Goal: Task Accomplishment & Management: Complete application form

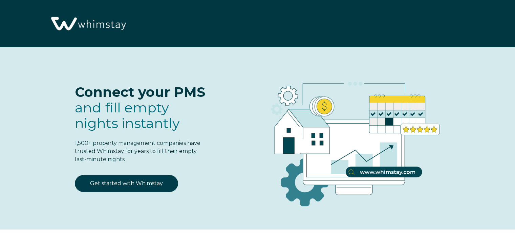
select select "US"
select select "Standard"
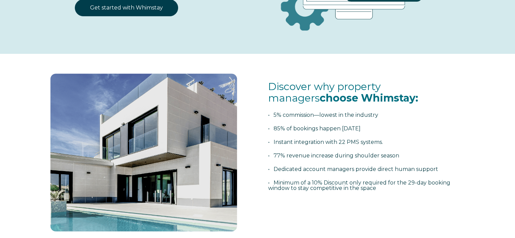
scroll to position [102, 0]
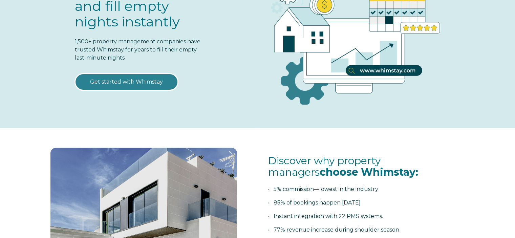
click at [127, 77] on link "Get started with Whimstay" at bounding box center [126, 81] width 103 height 17
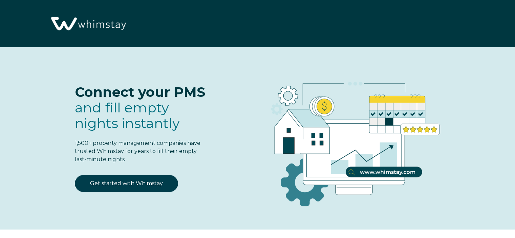
select select "US"
select select "Standard"
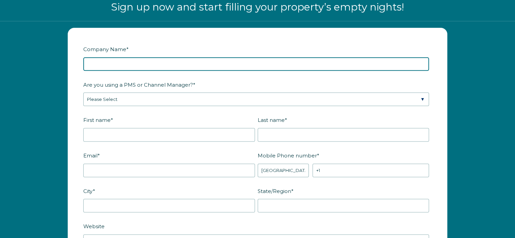
click at [131, 61] on input "Company Name *" at bounding box center [256, 64] width 346 height 14
type input "c"
type input "Central Breeze Property LLC"
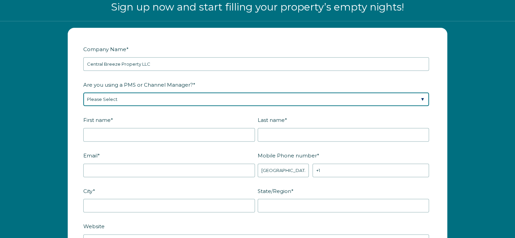
click at [140, 99] on select "Please Select Barefoot BookingPal Boost Brightside CiiRUS Escapia Guesty Hostaw…" at bounding box center [256, 99] width 346 height 14
select select "OwnerRez"
click at [83, 92] on select "Please Select Barefoot BookingPal Boost Brightside CiiRUS Escapia Guesty Hostaw…" at bounding box center [256, 99] width 346 height 14
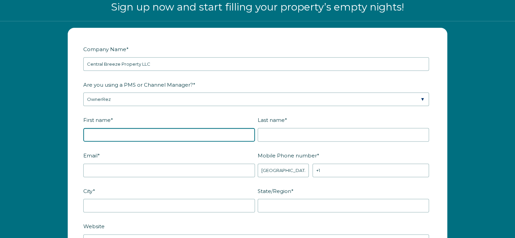
click at [131, 134] on input "First name *" at bounding box center [169, 135] width 172 height 14
type input "[PERSON_NAME]"
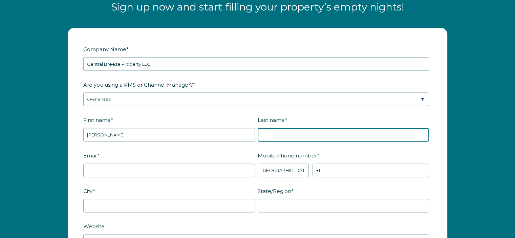
type input "[PERSON_NAME]"
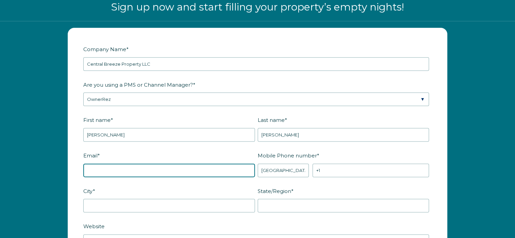
type input "jbgreves@gmail.com"
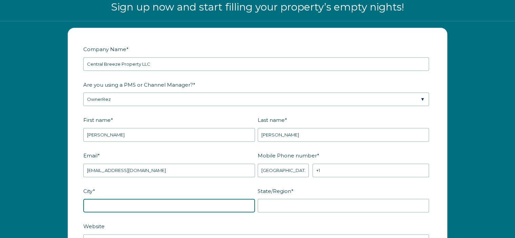
type input "Oconomowoc"
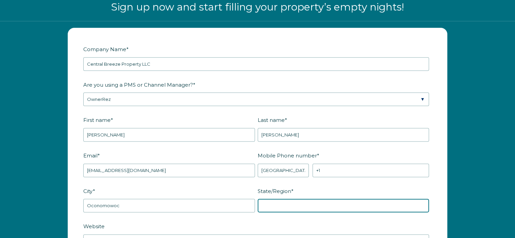
type input "WI"
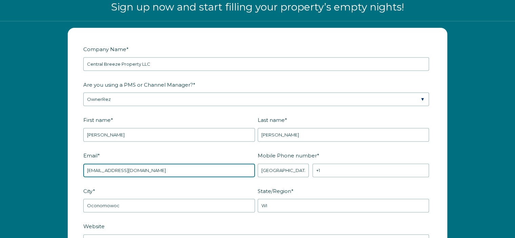
drag, startPoint x: 149, startPoint y: 168, endPoint x: 90, endPoint y: 168, distance: 58.6
click at [90, 168] on input "jbgreves@gmail.com" at bounding box center [169, 171] width 172 height 14
type input "j"
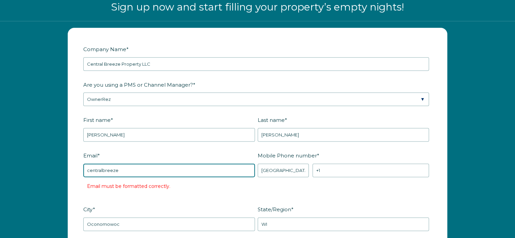
type input "[EMAIL_ADDRESS][DOMAIN_NAME]"
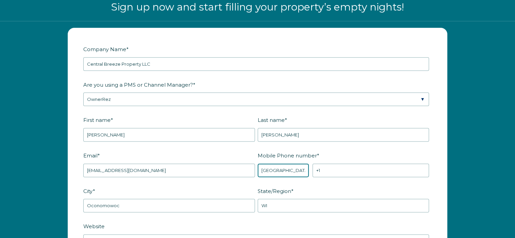
click at [284, 171] on select "* Afghanistan (‫افغانستان‬‎) Albania (Shqipëri) Algeria (‫الجزائر‬‎) American S…" at bounding box center [283, 171] width 51 height 14
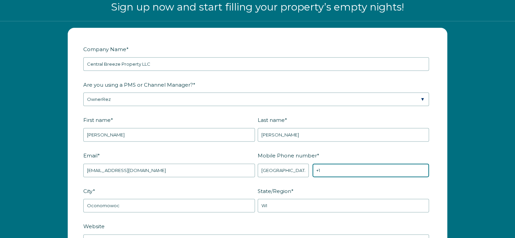
click at [337, 167] on input "+1" at bounding box center [371, 171] width 116 height 14
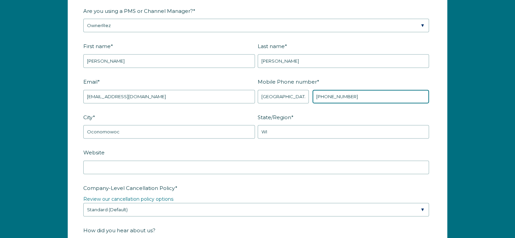
scroll to position [939, 0]
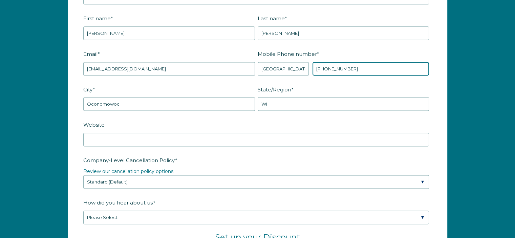
type input "[PHONE_NUMBER]"
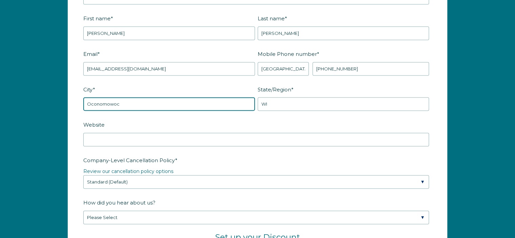
click at [126, 101] on input "Oconomowoc" at bounding box center [169, 104] width 172 height 14
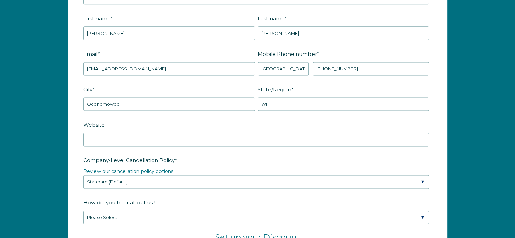
click at [222, 122] on label "Website" at bounding box center [257, 125] width 348 height 12
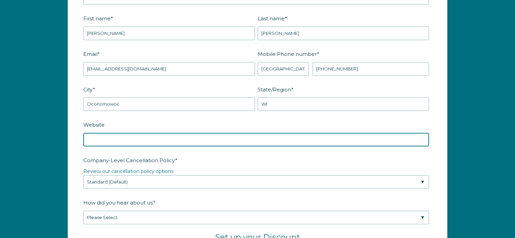
click at [222, 133] on input "Website" at bounding box center [256, 140] width 346 height 14
click at [214, 142] on input "www.centralbreezevilla.com" at bounding box center [256, 140] width 346 height 14
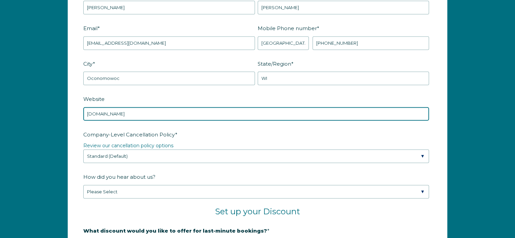
scroll to position [972, 0]
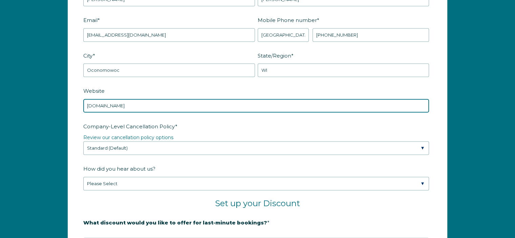
type input "www.centralbreezevilla.com"
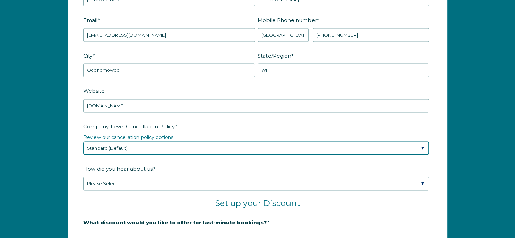
click at [161, 147] on select "Please Select Partial Standard (Default) Moderate Strict" at bounding box center [256, 148] width 346 height 14
click at [83, 141] on select "Please Select Partial Standard (Default) Moderate Strict" at bounding box center [256, 148] width 346 height 14
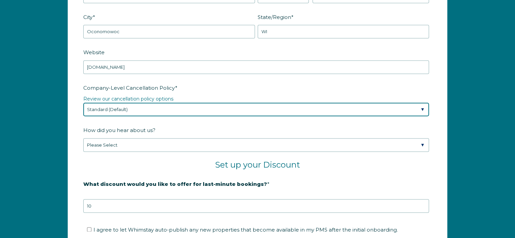
scroll to position [1040, 0]
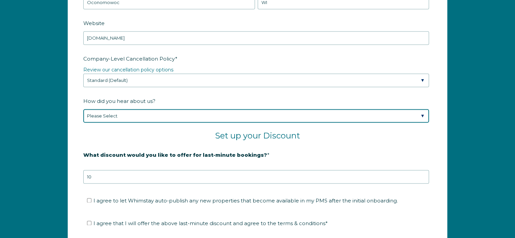
click at [137, 119] on select "Please Select Found Whimstay through a Google search Spoke to a Whimstay salesp…" at bounding box center [256, 116] width 346 height 14
click at [83, 109] on select "Please Select Found Whimstay through a Google search Spoke to a Whimstay salesp…" at bounding box center [256, 116] width 346 height 14
click at [154, 113] on select "Please Select Found Whimstay through a Google search Spoke to a Whimstay salesp…" at bounding box center [256, 116] width 346 height 14
select select "Other"
click at [83, 109] on select "Please Select Found Whimstay through a Google search Spoke to a Whimstay salesp…" at bounding box center [256, 116] width 346 height 14
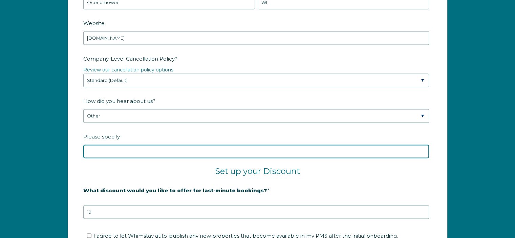
click at [135, 153] on input "Please specify" at bounding box center [256, 152] width 346 height 14
type input "Ownerrez channel integration"
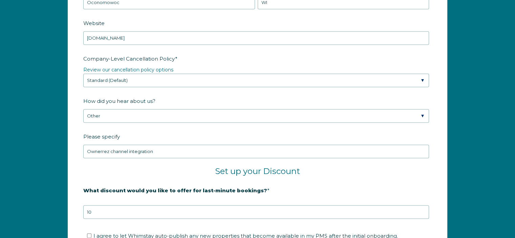
click at [137, 166] on h2 "Set up your Discount" at bounding box center [257, 171] width 348 height 10
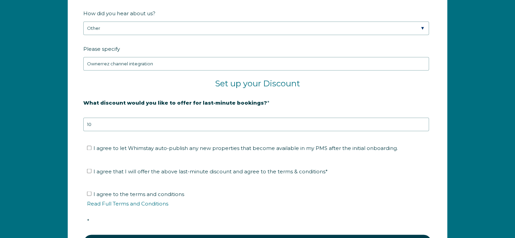
scroll to position [1176, 0]
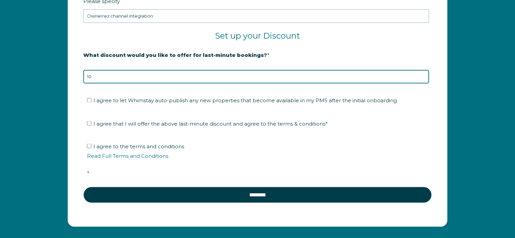
click at [140, 74] on input "10" at bounding box center [256, 77] width 346 height 14
click at [424, 76] on input "9" at bounding box center [256, 77] width 346 height 14
click at [424, 76] on input "8" at bounding box center [256, 77] width 346 height 14
click at [424, 76] on input "7" at bounding box center [256, 77] width 346 height 14
click at [424, 76] on input "6" at bounding box center [256, 77] width 346 height 14
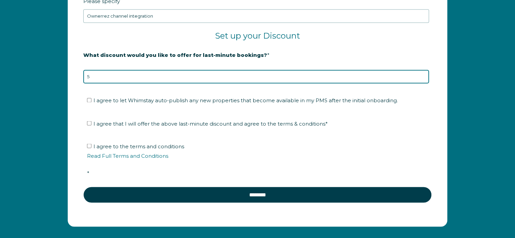
click at [424, 76] on input "5" at bounding box center [256, 77] width 346 height 14
click at [423, 73] on input "6" at bounding box center [256, 77] width 346 height 14
click at [423, 73] on input "7" at bounding box center [256, 77] width 346 height 14
click at [423, 73] on input "8" at bounding box center [256, 77] width 346 height 14
click at [423, 73] on input "9" at bounding box center [256, 77] width 346 height 14
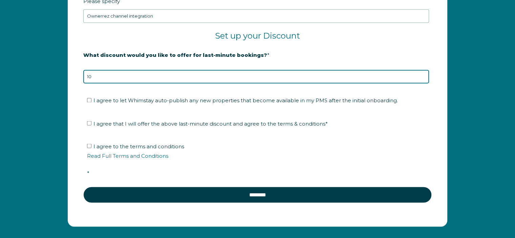
type input "10"
click at [423, 73] on input "10" at bounding box center [256, 77] width 346 height 14
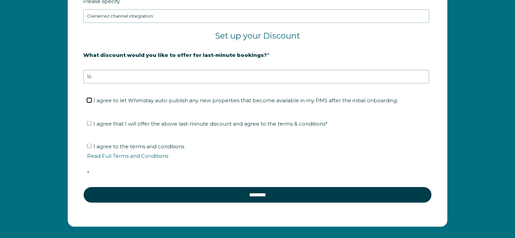
click at [88, 98] on input "I agree to let Whimstay auto-publish any new properties that become available i…" at bounding box center [89, 100] width 4 height 4
checkbox input "true"
click at [89, 121] on input "I agree that I will offer the above last-minute discount and agree to the terms…" at bounding box center [89, 123] width 4 height 4
checkbox input "true"
click at [89, 144] on input "I agree to the terms and conditions Read Full Terms and Conditions *" at bounding box center [89, 146] width 4 height 4
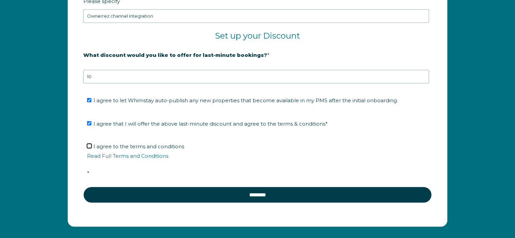
checkbox input "true"
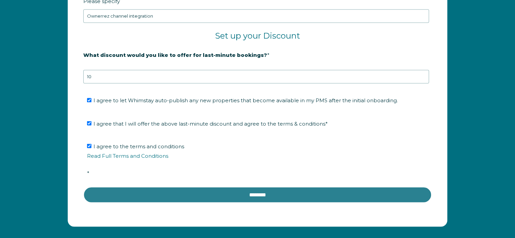
click at [229, 193] on input "********" at bounding box center [257, 195] width 348 height 16
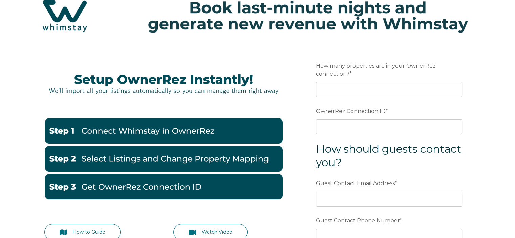
scroll to position [68, 0]
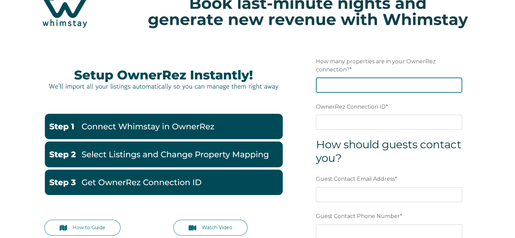
click at [345, 87] on input "How many properties are in your OwnerRez connection? *" at bounding box center [389, 85] width 146 height 15
type input "1"
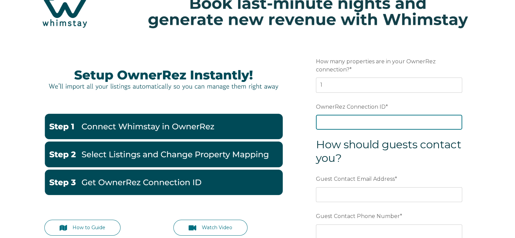
click at [358, 121] on input "OwnerRez Connection ID *" at bounding box center [389, 122] width 146 height 15
paste input "ora7ccddfd8ex"
type input "ora7ccddfd8ex"
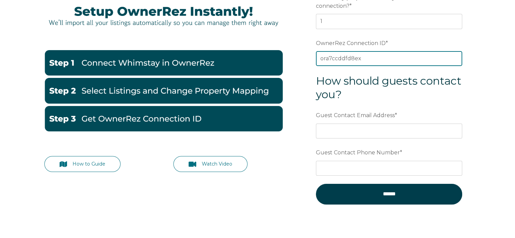
scroll to position [135, 0]
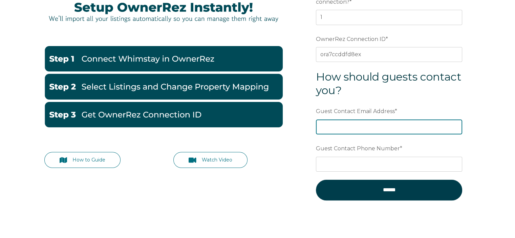
click at [341, 128] on input "Guest Contact Email Address *" at bounding box center [389, 127] width 146 height 15
type input "[EMAIL_ADDRESS][DOMAIN_NAME]"
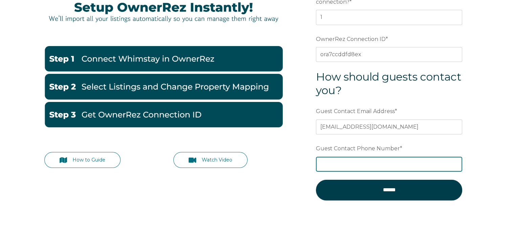
click at [357, 165] on input "Guest Contact Phone Number *" at bounding box center [389, 164] width 146 height 15
type input "4142131664"
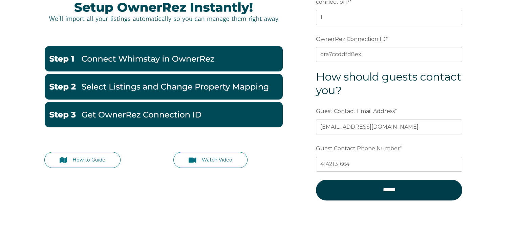
click at [255, 173] on div "Watch Video" at bounding box center [227, 164] width 109 height 24
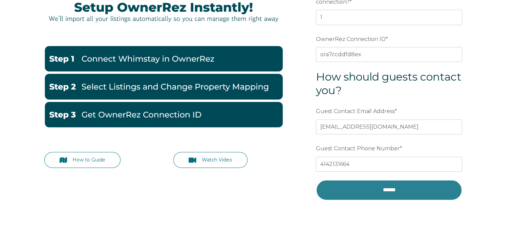
click at [371, 193] on input "******" at bounding box center [389, 190] width 146 height 20
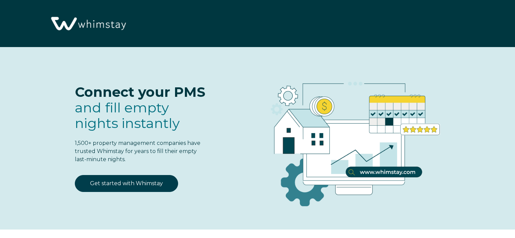
select select "US"
select select "Standard"
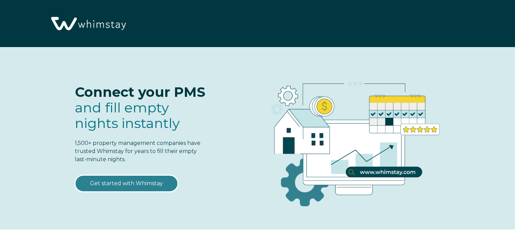
click at [135, 186] on link "Get started with Whimstay" at bounding box center [126, 183] width 103 height 17
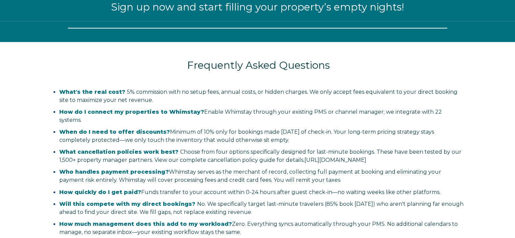
select select "US"
select select "Standard"
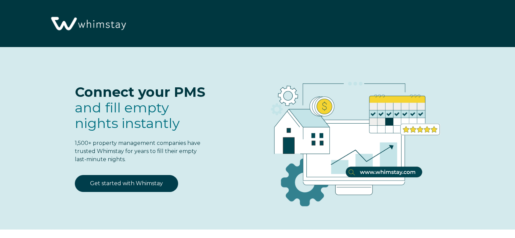
scroll to position [203, 0]
